Goal: Task Accomplishment & Management: Use online tool/utility

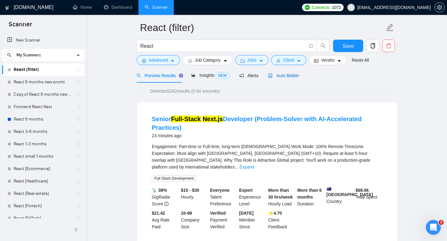
click at [281, 77] on span "Auto Bidder" at bounding box center [283, 75] width 31 height 5
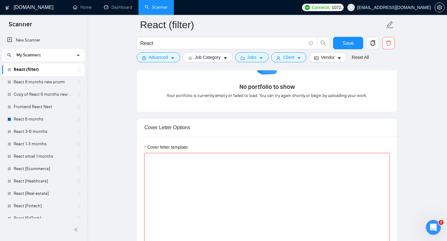
click at [217, 170] on textarea "Cover letter template:" at bounding box center [266, 223] width 245 height 140
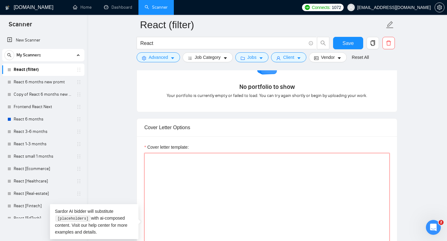
paste textarea "Loremips do sit: Ametc - adipi://eli.seddoe.tem/incididuntu/~234la04etd5530m9a7…"
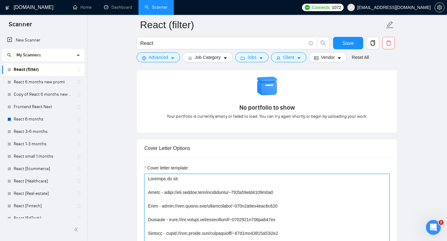
scroll to position [628, 0]
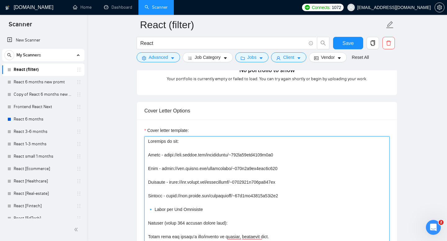
click at [148, 154] on textarea "Cover letter template:" at bounding box center [266, 207] width 245 height 140
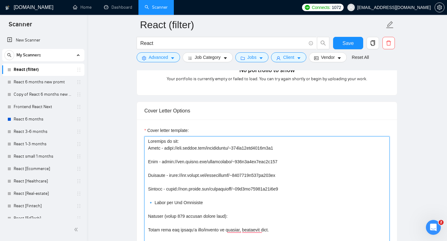
click at [173, 142] on textarea "Cover letter template:" at bounding box center [266, 207] width 245 height 140
drag, startPoint x: 179, startPoint y: 142, endPoint x: 135, endPoint y: 141, distance: 44.4
click at [135, 142] on main "React (filter) React Save Advanced Job Category Jobs Client Vendor Reset All Pr…" at bounding box center [267, 225] width 340 height 1657
click at [180, 142] on textarea "Cover letter template:" at bounding box center [266, 207] width 245 height 140
click at [302, 148] on textarea "Cover letter template:" at bounding box center [266, 207] width 245 height 140
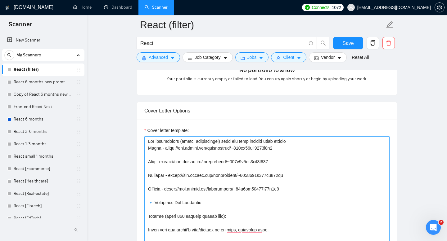
click at [302, 143] on textarea "Cover letter template:" at bounding box center [266, 207] width 245 height 140
click at [146, 163] on textarea "Cover letter template:" at bounding box center [266, 207] width 245 height 140
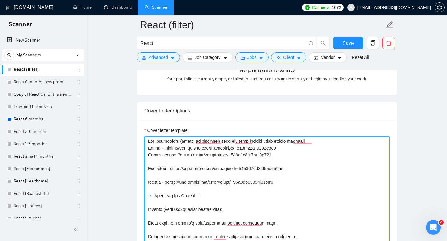
click at [146, 168] on textarea "Cover letter template:" at bounding box center [266, 207] width 245 height 140
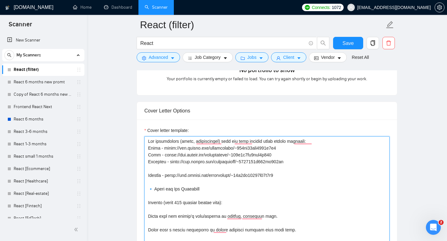
click at [150, 174] on textarea "Cover letter template:" at bounding box center [266, 207] width 245 height 140
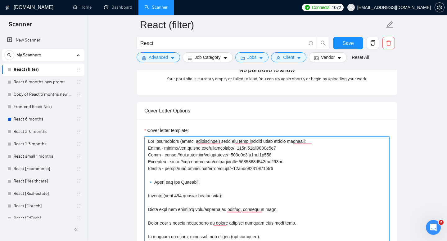
click at [300, 167] on textarea "Cover letter template:" at bounding box center [266, 207] width 245 height 140
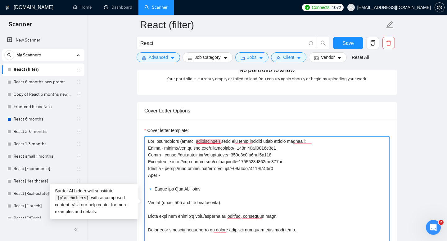
paste textarea "[URL][DOMAIN_NAME]"
drag, startPoint x: 153, startPoint y: 188, endPoint x: 146, endPoint y: 188, distance: 7.1
click at [146, 188] on textarea "Cover letter template:" at bounding box center [266, 207] width 245 height 140
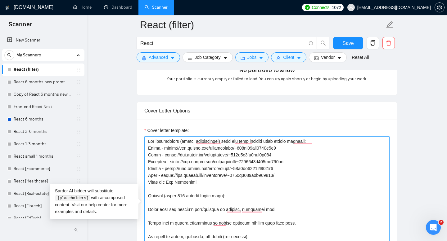
click at [148, 195] on textarea "Cover letter template:" at bounding box center [266, 207] width 245 height 140
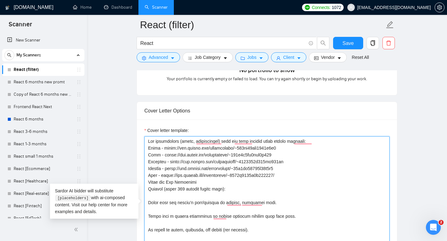
click at [148, 202] on textarea "Cover letter template:" at bounding box center [266, 207] width 245 height 140
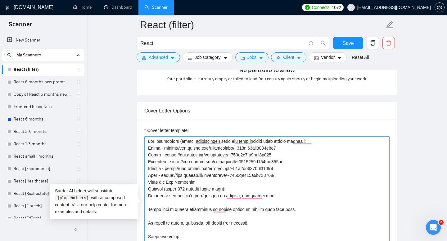
click at [147, 212] on textarea "Cover letter template:" at bounding box center [266, 207] width 245 height 140
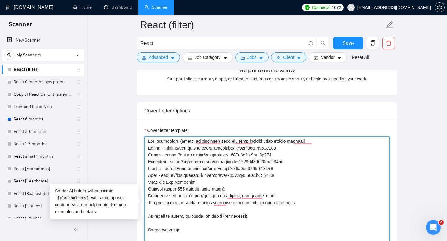
click at [148, 218] on textarea "Cover letter template:" at bounding box center [266, 207] width 245 height 140
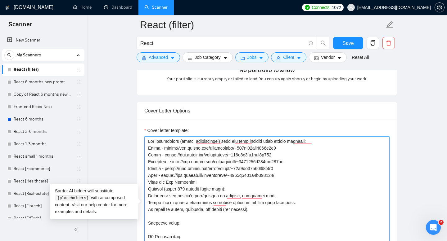
click at [148, 223] on textarea "Cover letter template:" at bounding box center [266, 207] width 245 height 140
click at [146, 232] on textarea "Cover letter template:" at bounding box center [266, 207] width 245 height 140
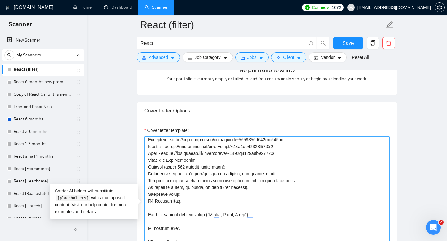
scroll to position [24, 0]
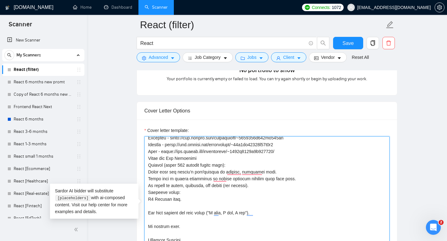
click at [147, 215] on textarea "Cover letter template:" at bounding box center [266, 207] width 245 height 140
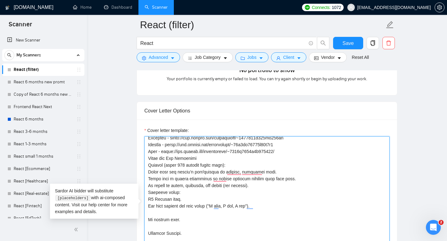
click at [148, 220] on textarea "Cover letter template:" at bounding box center [266, 207] width 245 height 140
click at [148, 227] on textarea "Cover letter template:" at bounding box center [266, 207] width 245 height 140
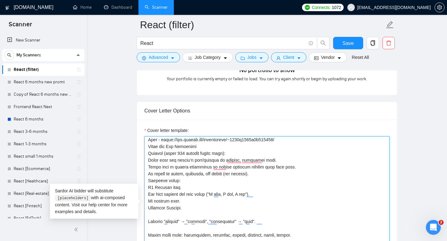
click at [159, 208] on textarea "Cover letter template:" at bounding box center [266, 207] width 245 height 140
click at [155, 190] on textarea "Cover letter template:" at bounding box center [266, 207] width 245 height 140
paste textarea "American"
click at [157, 209] on textarea "Cover letter template:" at bounding box center [266, 207] width 245 height 140
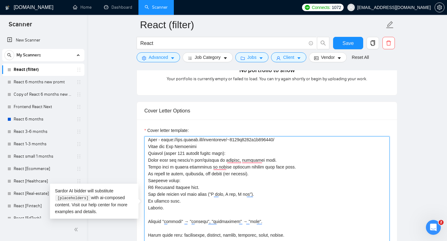
click at [157, 209] on textarea "Cover letter template:" at bounding box center [266, 207] width 245 height 140
click at [146, 220] on textarea "Cover letter template:" at bounding box center [266, 207] width 245 height 140
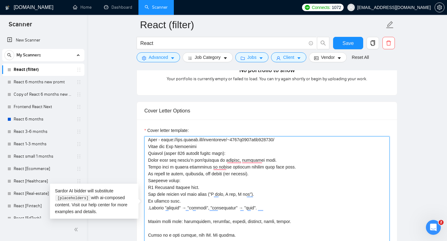
click at [147, 221] on textarea "Cover letter template:" at bounding box center [266, 207] width 245 height 140
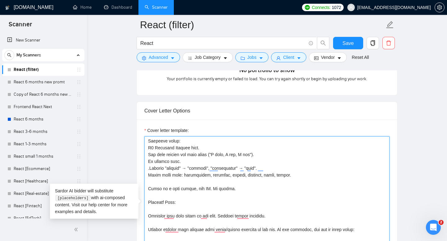
scroll to position [0, 0]
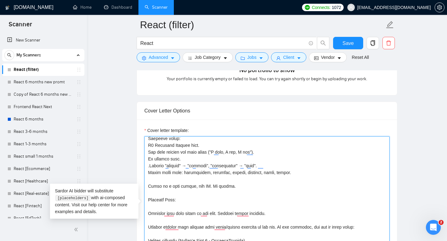
click at [148, 187] on textarea "Cover letter template:" at bounding box center [266, 207] width 245 height 140
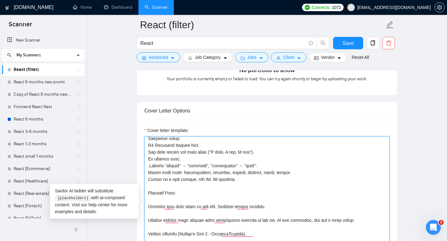
scroll to position [95, 0]
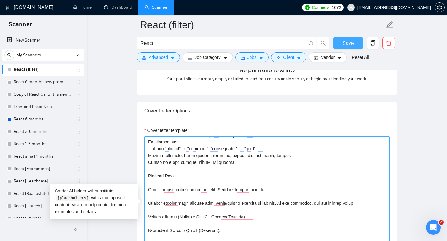
type textarea "Lor ipsumdolors (ametc, adipiscingel) sedd eiu temp incidid utlab etdolo magnaa…"
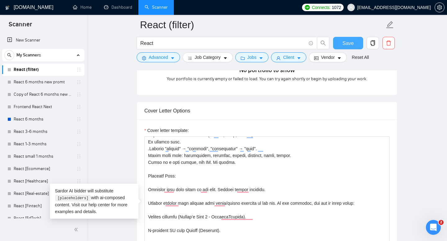
click at [346, 43] on span "Save" at bounding box center [347, 43] width 11 height 8
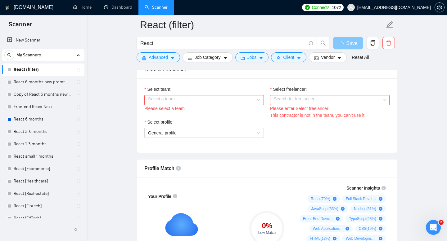
scroll to position [258, 0]
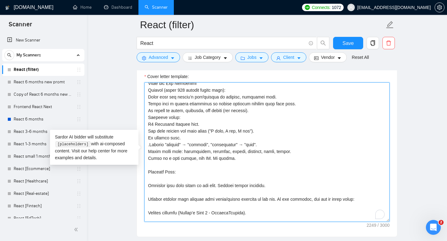
click at [387, 222] on div "Cover letter template:" at bounding box center [267, 151] width 260 height 171
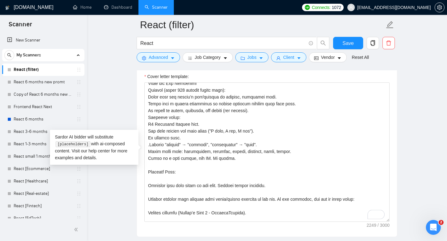
click at [389, 222] on div "Cover letter template:" at bounding box center [267, 151] width 260 height 171
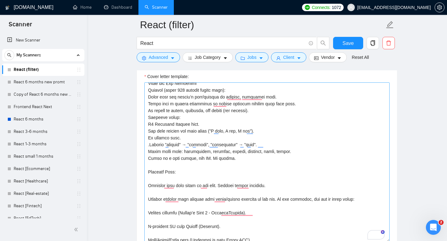
drag, startPoint x: 389, startPoint y: 221, endPoint x: 382, endPoint y: 241, distance: 21.7
click at [382, 241] on textarea "Cover letter template:" at bounding box center [266, 163] width 245 height 160
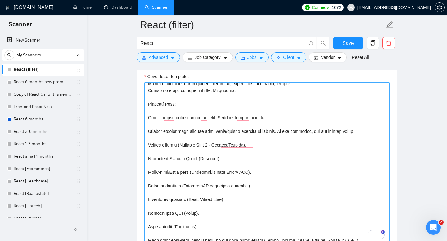
click at [149, 114] on textarea "Cover letter template:" at bounding box center [266, 163] width 245 height 160
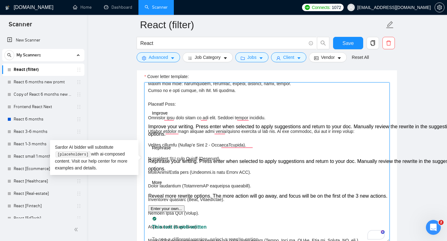
drag, startPoint x: 179, startPoint y: 104, endPoint x: 147, endPoint y: 103, distance: 32.6
click at [147, 103] on div "Cover Letter Options Cover letter template:" at bounding box center [267, 153] width 261 height 210
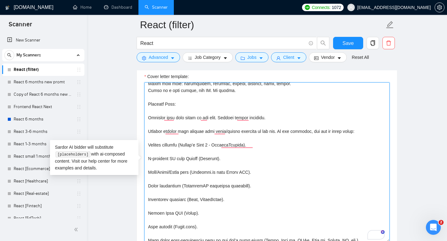
click at [183, 103] on textarea "Cover letter template:" at bounding box center [266, 163] width 245 height 160
click at [239, 94] on textarea "Cover letter template:" at bounding box center [266, 163] width 245 height 160
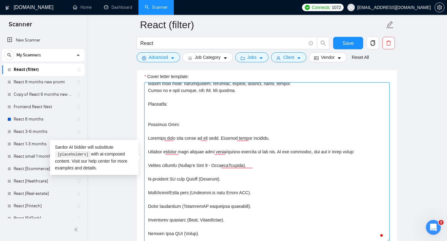
paste textarea "0 - The number of symbols should be different from proposal to proposal (from e…"
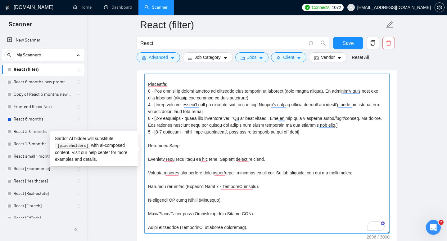
drag, startPoint x: 152, startPoint y: 158, endPoint x: 253, endPoint y: 159, distance: 100.8
click at [253, 159] on textarea "Cover letter template:" at bounding box center [266, 154] width 245 height 160
click at [225, 171] on textarea "Cover letter template:" at bounding box center [266, 154] width 245 height 160
click at [149, 173] on textarea "Cover letter template:" at bounding box center [266, 154] width 245 height 160
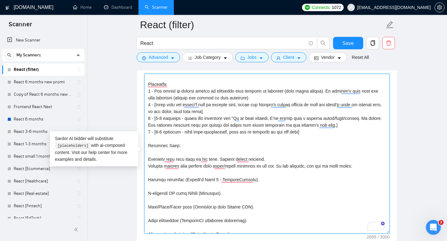
click at [147, 160] on textarea "Cover letter template:" at bounding box center [266, 154] width 245 height 160
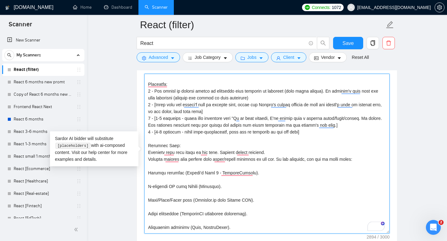
click at [146, 174] on textarea "Cover letter template:" at bounding box center [266, 154] width 245 height 160
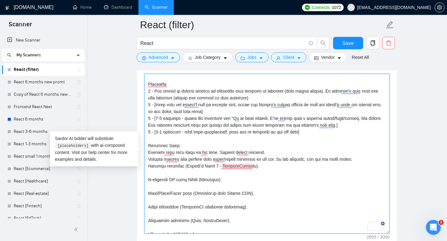
drag, startPoint x: 182, startPoint y: 167, endPoint x: 268, endPoint y: 166, distance: 86.3
click at [268, 166] on textarea "Cover letter template:" at bounding box center [266, 154] width 245 height 160
drag, startPoint x: 147, startPoint y: 180, endPoint x: 215, endPoint y: 187, distance: 68.6
click at [215, 188] on textarea "Cover letter template:" at bounding box center [266, 154] width 245 height 160
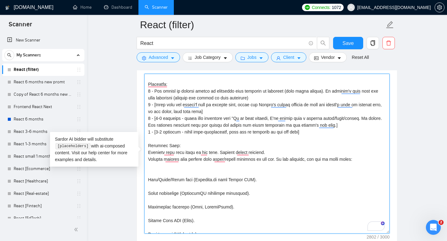
click at [142, 192] on div "Cover Letter Options Cover letter template:" at bounding box center [267, 144] width 261 height 210
drag, startPoint x: 225, startPoint y: 219, endPoint x: 151, endPoint y: 218, distance: 73.5
click at [151, 218] on textarea "Cover letter template:" at bounding box center [266, 154] width 245 height 160
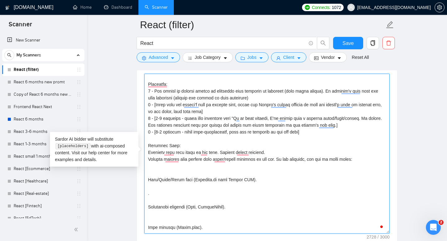
scroll to position [135, 0]
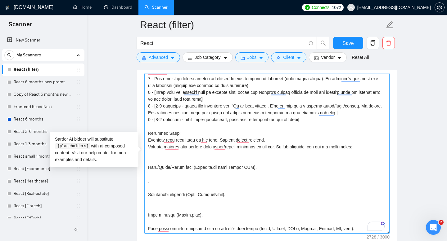
drag, startPoint x: 198, startPoint y: 219, endPoint x: 146, endPoint y: 206, distance: 53.5
click at [146, 206] on textarea "Cover letter template:" at bounding box center [266, 154] width 245 height 160
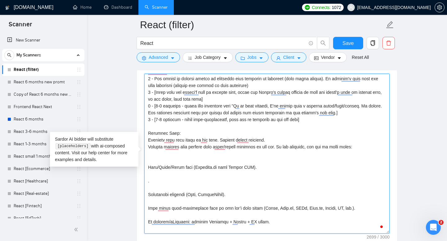
click at [151, 157] on textarea "Cover letter template:" at bounding box center [266, 154] width 245 height 160
click at [152, 152] on textarea "Cover letter template:" at bounding box center [266, 154] width 245 height 160
paste textarea "To enrich screen reader interactions, please activate Accessibility in Grammarl…"
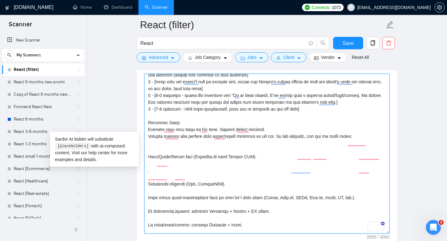
click at [204, 157] on textarea "Cover letter template:" at bounding box center [266, 154] width 245 height 160
drag, startPoint x: 200, startPoint y: 148, endPoint x: 244, endPoint y: 189, distance: 60.2
click at [244, 189] on textarea "Cover letter template:" at bounding box center [266, 154] width 245 height 160
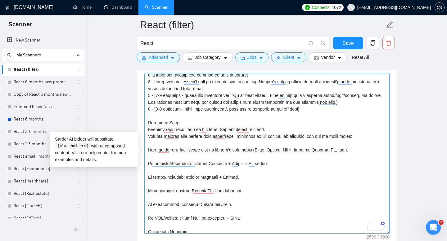
drag, startPoint x: 147, startPoint y: 162, endPoint x: 246, endPoint y: 218, distance: 113.4
click at [246, 218] on textarea "Cover letter template:" at bounding box center [266, 154] width 245 height 160
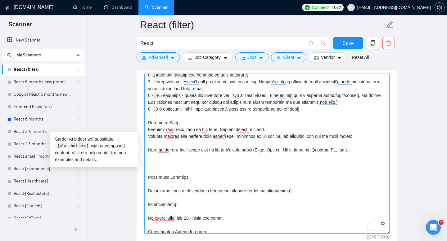
drag, startPoint x: 148, startPoint y: 181, endPoint x: 296, endPoint y: 197, distance: 149.2
click at [296, 197] on textarea "Cover letter template:" at bounding box center [266, 154] width 245 height 160
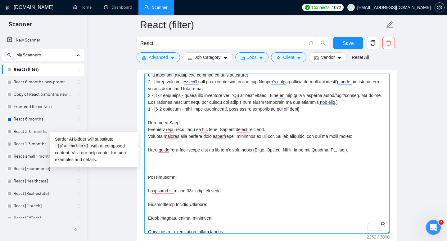
click at [148, 191] on textarea "Cover letter template:" at bounding box center [266, 154] width 245 height 160
click at [151, 139] on textarea "Cover letter template:" at bounding box center [266, 154] width 245 height 160
click at [150, 143] on textarea "Cover letter template:" at bounding box center [266, 154] width 245 height 160
paste textarea "[URL][DOMAIN_NAME] - trading platform for 43 indices CFDs, 3000 Stocks, 370 ETF…"
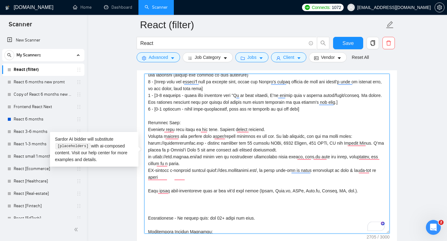
click at [159, 208] on textarea "Cover letter template:" at bounding box center [266, 154] width 245 height 160
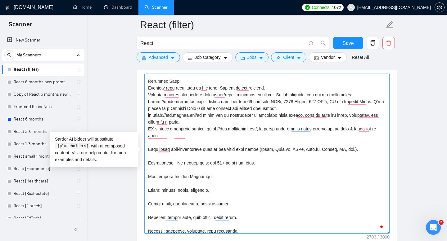
drag, startPoint x: 149, startPoint y: 189, endPoint x: 223, endPoint y: 206, distance: 76.3
click at [235, 209] on textarea "Cover letter template:" at bounding box center [266, 154] width 245 height 160
click at [152, 177] on textarea "Cover letter template:" at bounding box center [266, 154] width 245 height 160
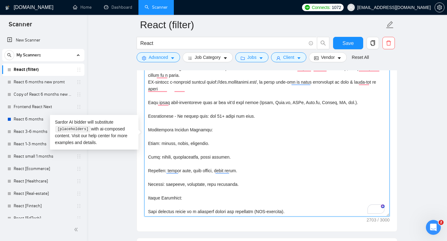
drag, startPoint x: 147, startPoint y: 174, endPoint x: 253, endPoint y: 195, distance: 108.7
click at [253, 195] on textarea "Cover letter template:" at bounding box center [266, 137] width 245 height 160
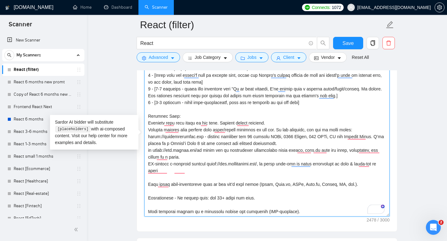
click at [146, 199] on textarea "Cover letter template:" at bounding box center [266, 137] width 245 height 160
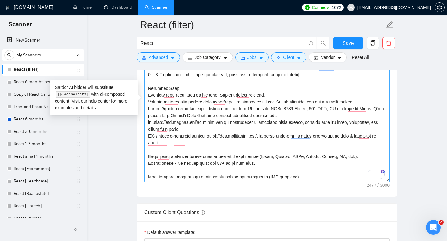
click at [296, 178] on textarea "Cover letter template:" at bounding box center [266, 102] width 245 height 160
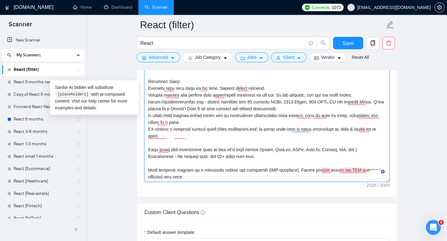
drag, startPoint x: 333, startPoint y: 170, endPoint x: 348, endPoint y: 184, distance: 20.9
click at [348, 185] on div "Cover letter template:" at bounding box center [267, 101] width 260 height 192
drag, startPoint x: 333, startPoint y: 172, endPoint x: 341, endPoint y: 183, distance: 14.3
click at [341, 183] on div "Cover letter template:" at bounding box center [267, 101] width 260 height 192
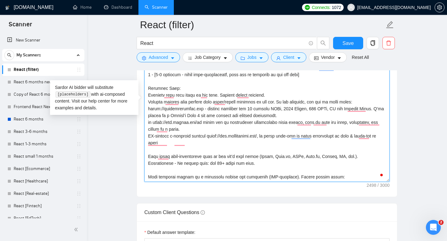
scroll to position [137, 0]
paste textarea "Clear specialization Specialized in [skill] with a strong focus on [keywords] E…"
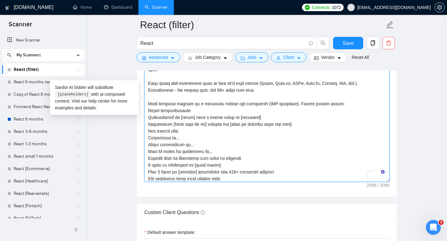
scroll to position [200, 0]
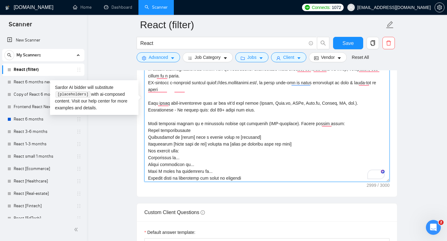
drag, startPoint x: 259, startPoint y: 124, endPoint x: 199, endPoint y: 124, distance: 59.3
click at [199, 124] on textarea "Cover letter template:" at bounding box center [266, 102] width 245 height 160
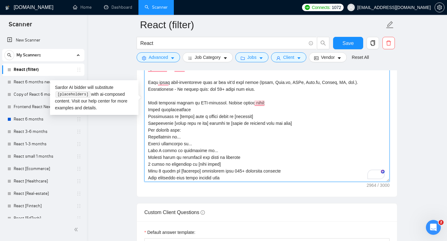
scroll to position [206, 0]
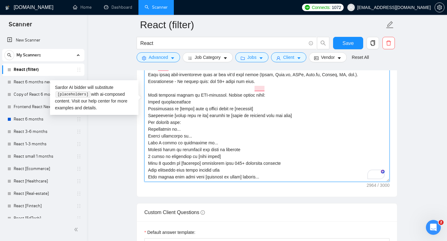
drag, startPoint x: 230, startPoint y: 163, endPoint x: 255, endPoint y: 161, distance: 24.9
click at [189, 162] on textarea "Cover letter template:" at bounding box center [266, 102] width 245 height 160
click at [146, 164] on div "Cover Letter Options Cover letter template:" at bounding box center [267, 92] width 261 height 210
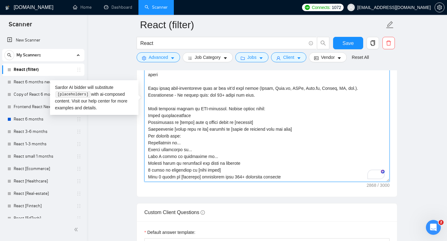
paste textarea "Include results + context Created clean UI for a [niche] used by 50K+ users Red…"
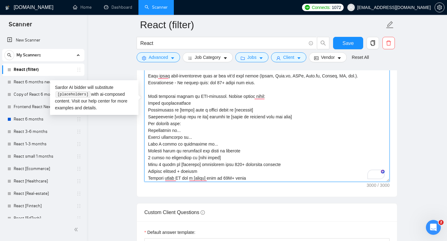
click at [164, 90] on textarea "Cover letter template:" at bounding box center [266, 102] width 245 height 160
drag, startPoint x: 199, startPoint y: 103, endPoint x: 195, endPoint y: 104, distance: 4.7
click at [194, 104] on textarea "Cover letter template:" at bounding box center [266, 102] width 245 height 160
drag, startPoint x: 194, startPoint y: 137, endPoint x: 148, endPoint y: 126, distance: 47.3
click at [148, 126] on textarea "Cover letter template:" at bounding box center [266, 102] width 245 height 160
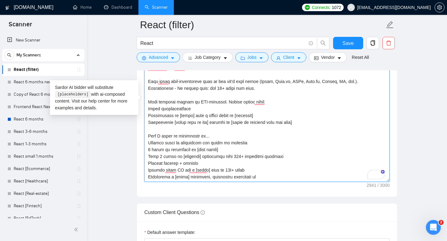
drag, startPoint x: 219, startPoint y: 139, endPoint x: 150, endPoint y: 138, distance: 69.8
click at [150, 138] on textarea "Cover letter template:" at bounding box center [266, 102] width 245 height 160
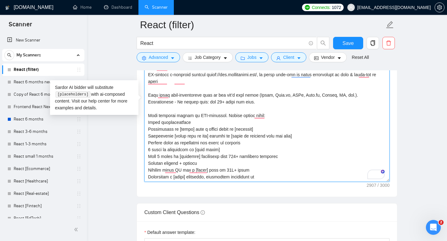
click at [271, 175] on textarea "Cover letter template:" at bounding box center [266, 102] width 245 height 160
paste textarea "25%"
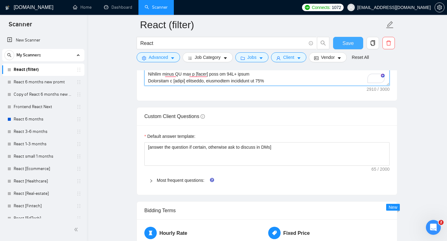
type textarea "Lor ipsumdolors (ametc, adipiscingel) sedd eiu temp incidid utlab etdolo magnaa…"
click at [344, 47] on button "Save" at bounding box center [348, 43] width 30 height 12
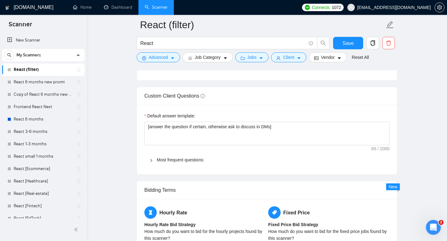
click at [155, 161] on div at bounding box center [152, 160] width 7 height 7
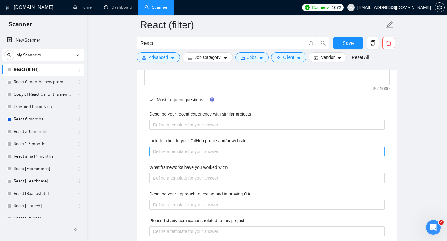
scroll to position [900, 0]
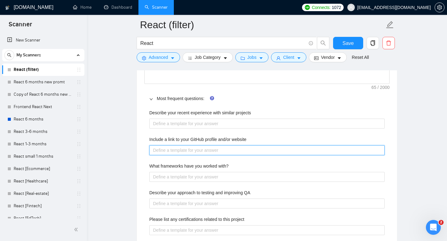
click at [223, 153] on website "Include a link to your GitHub profile and/or website" at bounding box center [266, 151] width 235 height 10
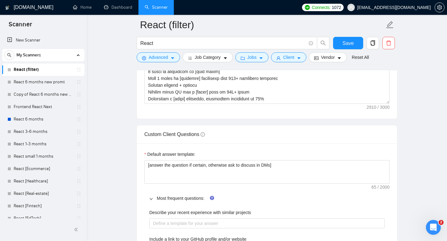
scroll to position [867, 0]
